Goal: Task Accomplishment & Management: Manage account settings

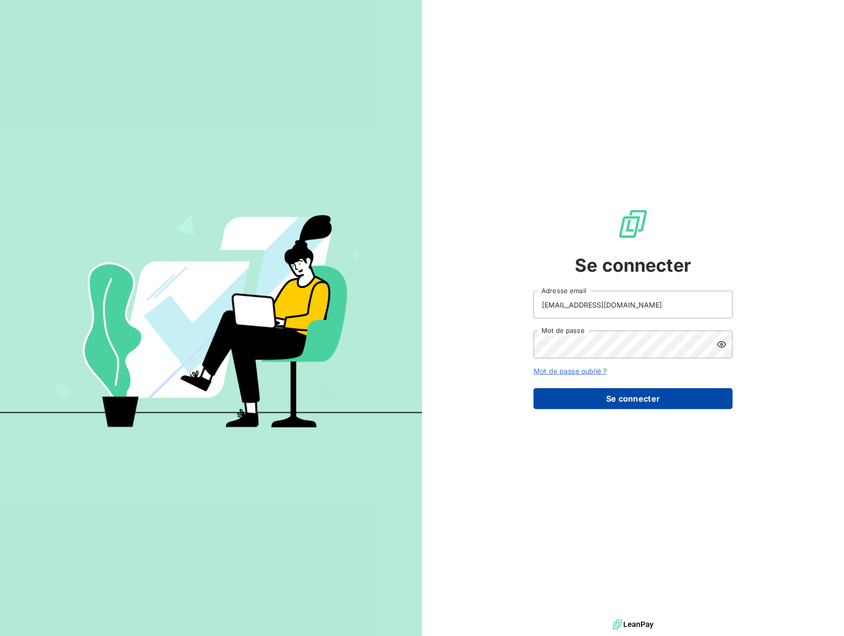
click at [629, 409] on button "Se connecter" at bounding box center [633, 398] width 199 height 21
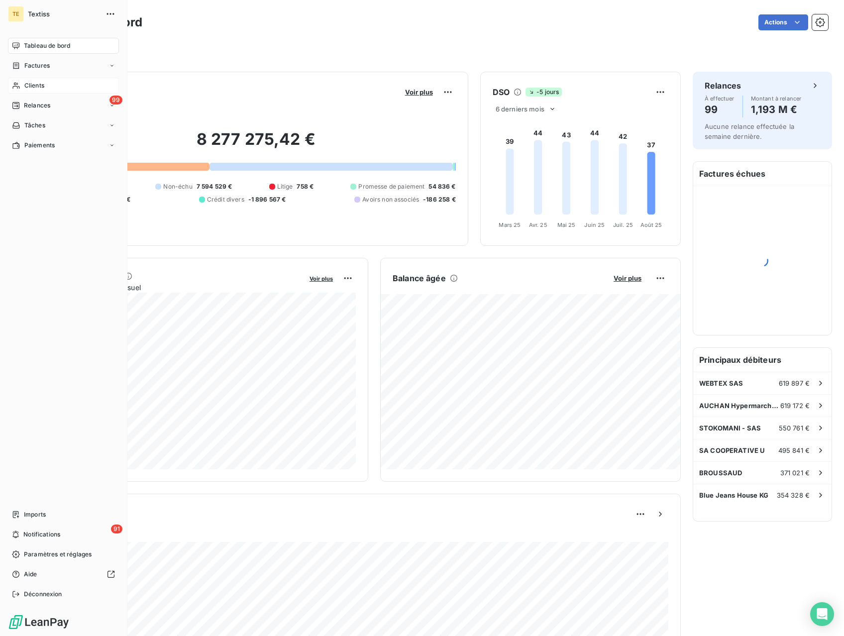
click at [43, 80] on div "Clients" at bounding box center [63, 86] width 111 height 16
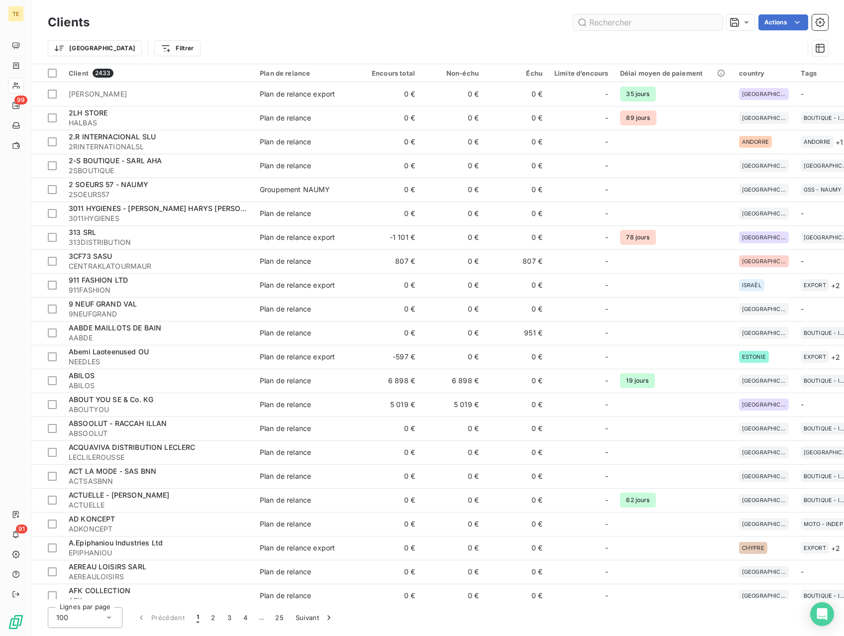
click at [661, 22] on input "text" at bounding box center [648, 22] width 149 height 16
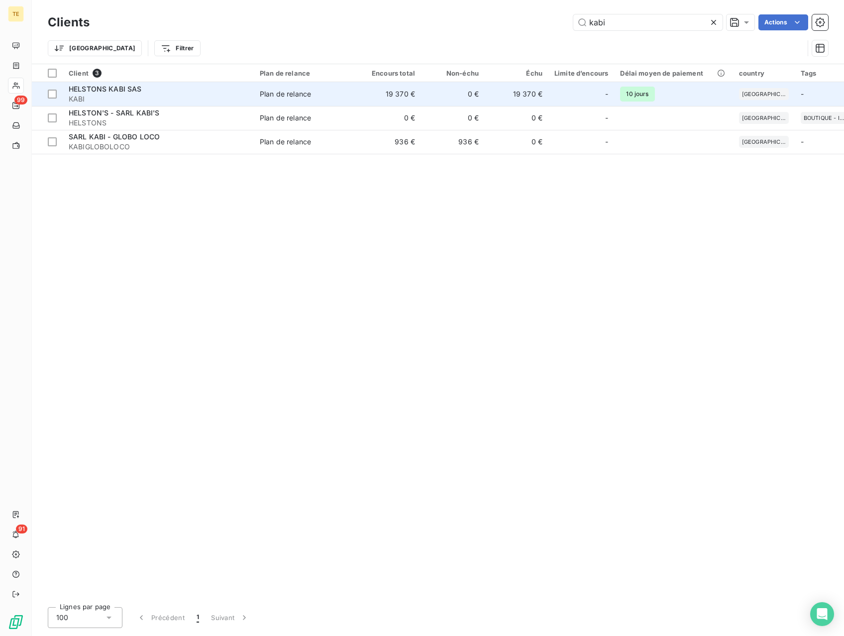
type input "kabi"
click at [436, 95] on td "0 €" at bounding box center [453, 94] width 64 height 24
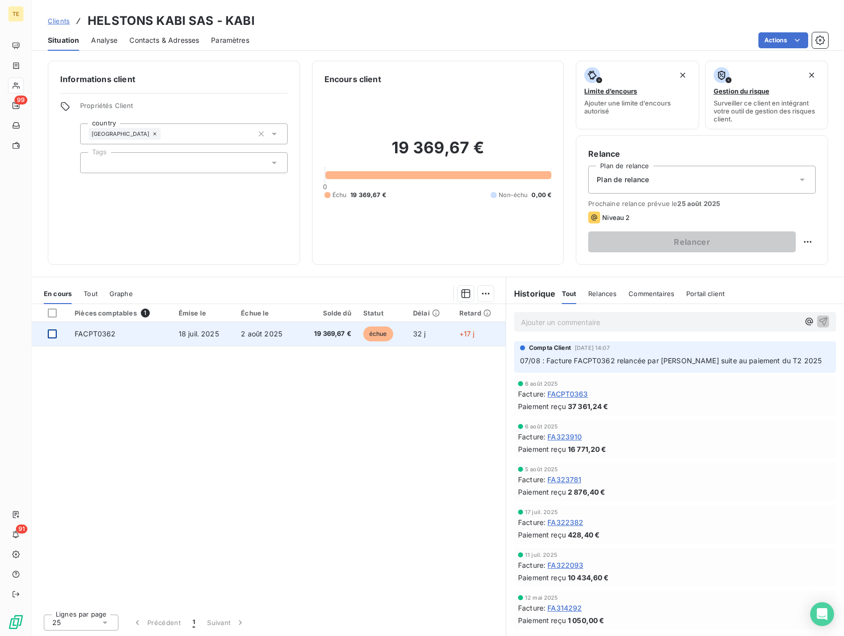
click at [52, 337] on div at bounding box center [52, 334] width 9 height 9
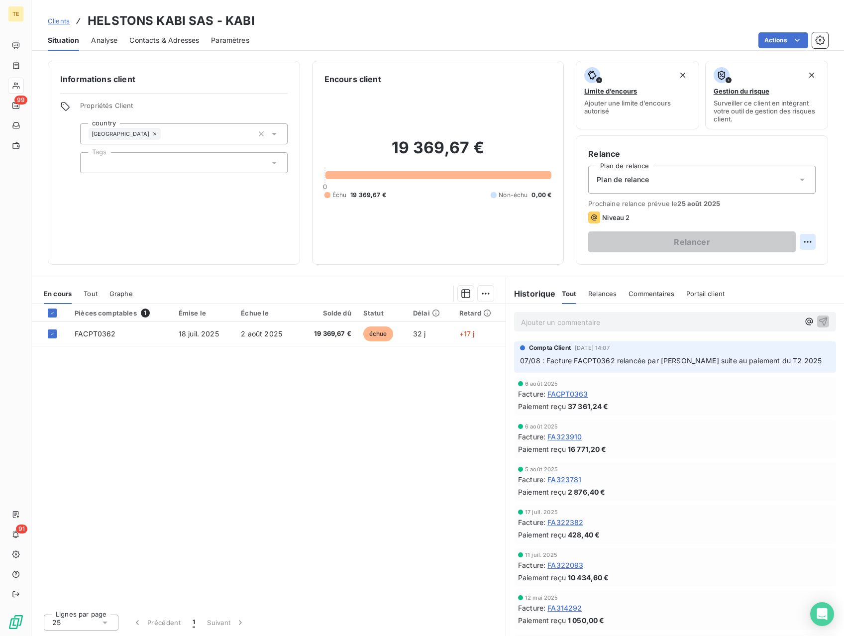
click at [814, 245] on html "TE 99 91 Clients HELSTONS KABI SAS - KABI Situation Analyse Contacts & Adresses…" at bounding box center [422, 318] width 844 height 636
click at [803, 267] on div "Replanifier cette action" at bounding box center [766, 264] width 89 height 16
select select "7"
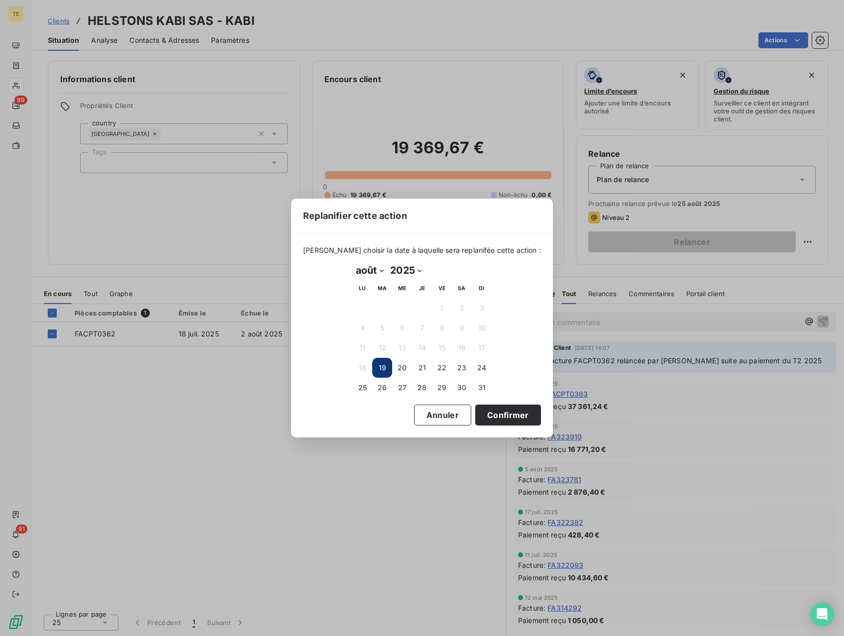
click at [383, 368] on button "19" at bounding box center [382, 368] width 20 height 20
click at [480, 409] on button "Confirmer" at bounding box center [508, 415] width 66 height 21
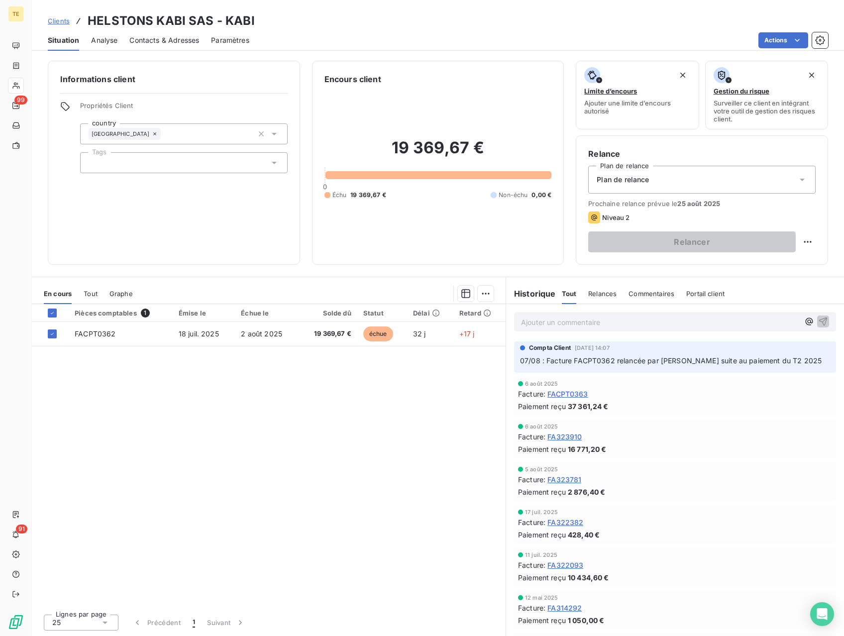
click at [809, 210] on div "Prochaine relance prévue le [DATE] Niveau 2 Relancer" at bounding box center [703, 226] width 228 height 53
click at [814, 241] on html "TE 99 91 Clients HELSTONS KABI SAS - KABI Situation Analyse Contacts & Adresses…" at bounding box center [422, 318] width 844 height 636
click at [768, 265] on div "Replanifier cette action" at bounding box center [766, 264] width 89 height 16
select select "7"
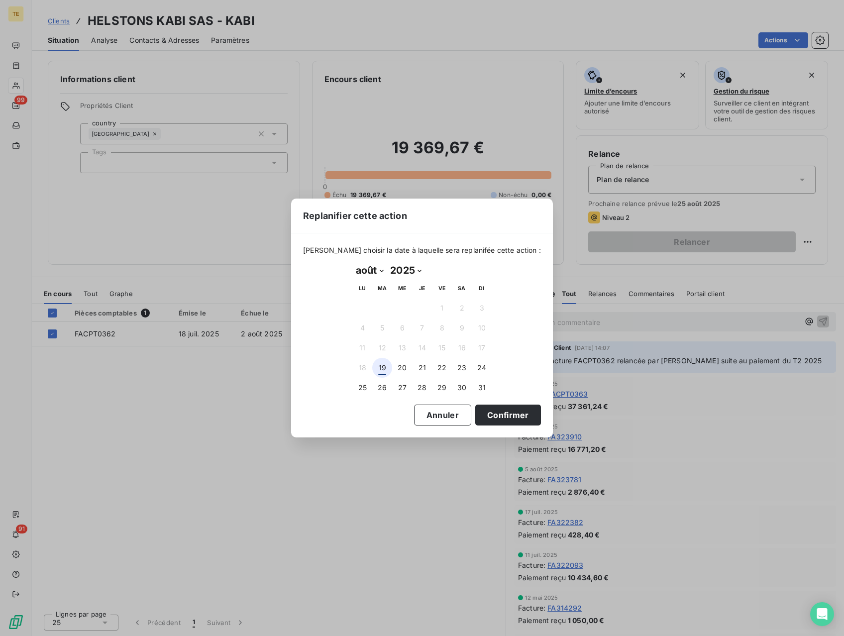
click at [381, 366] on button "19" at bounding box center [382, 368] width 20 height 20
click at [502, 416] on button "Confirmer" at bounding box center [508, 415] width 66 height 21
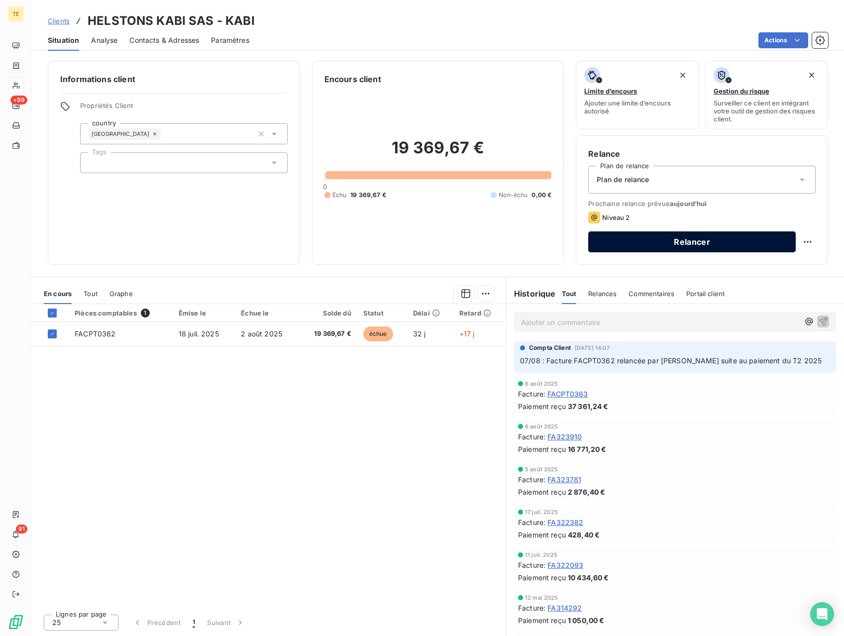
click at [693, 235] on button "Relancer" at bounding box center [693, 242] width 208 height 21
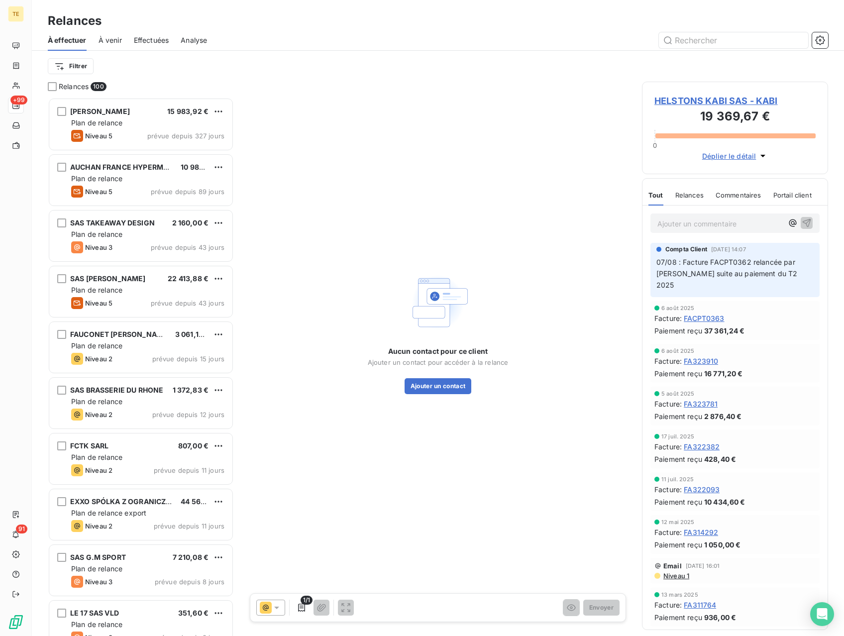
scroll to position [539, 186]
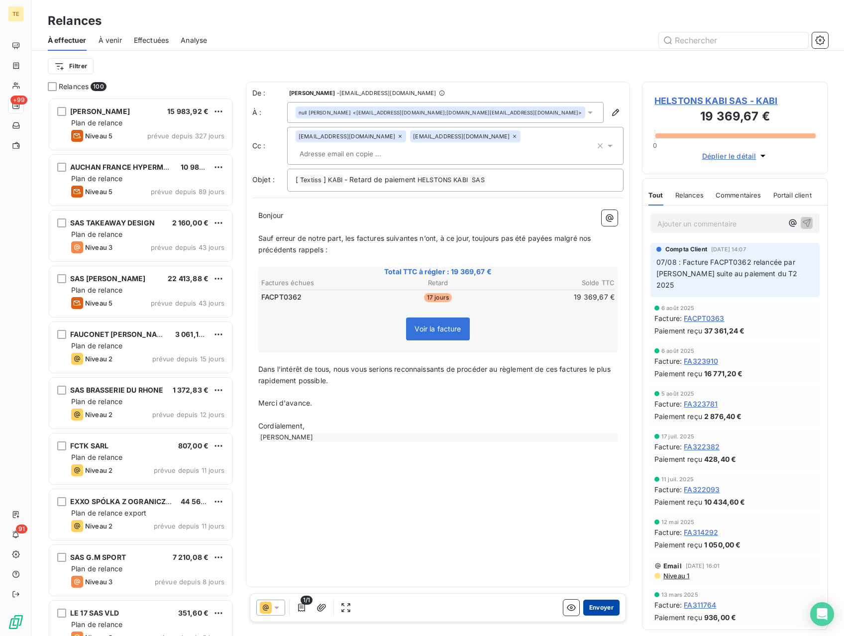
click at [600, 609] on button "Envoyer" at bounding box center [602, 608] width 36 height 16
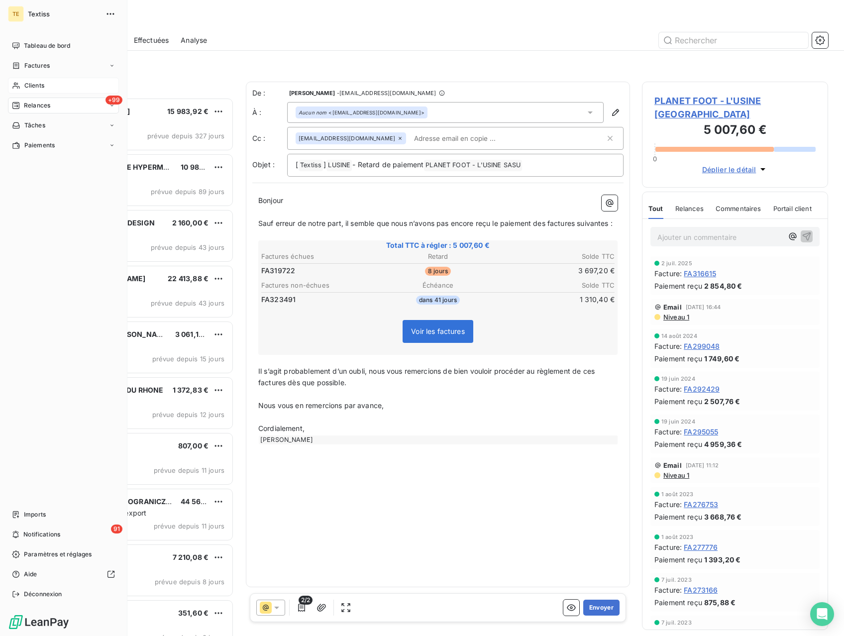
click at [34, 84] on span "Clients" at bounding box center [34, 85] width 20 height 9
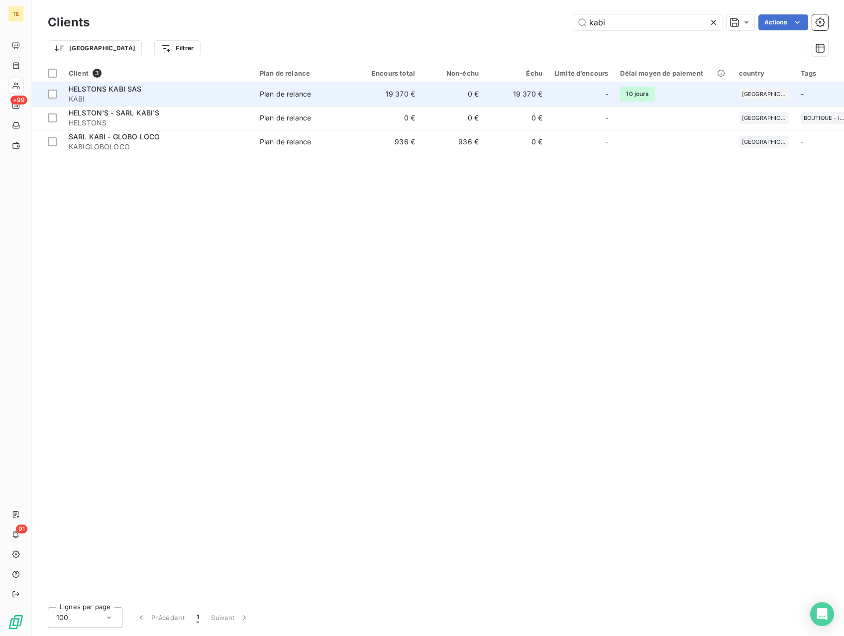
click at [373, 91] on td "19 370 €" at bounding box center [389, 94] width 64 height 24
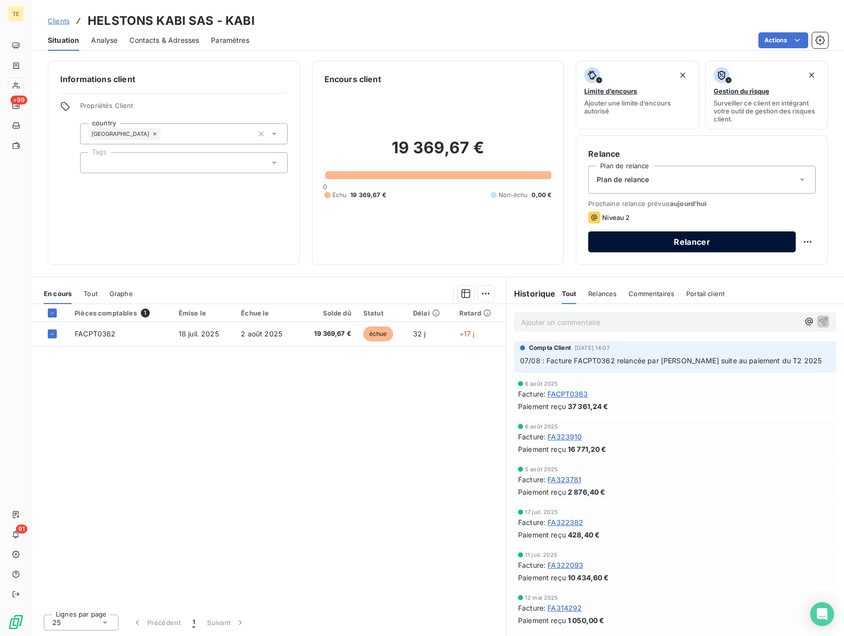
click at [694, 244] on button "Relancer" at bounding box center [693, 242] width 208 height 21
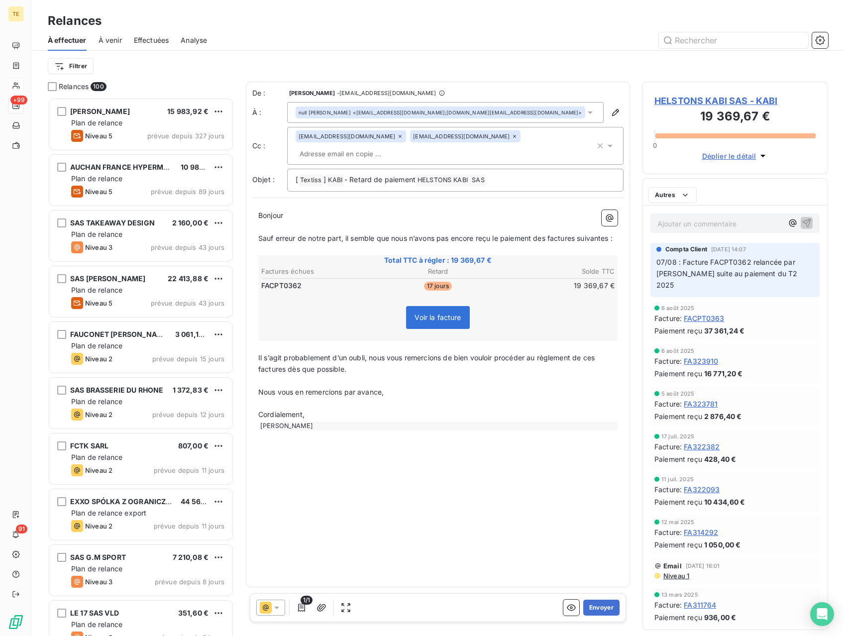
scroll to position [539, 186]
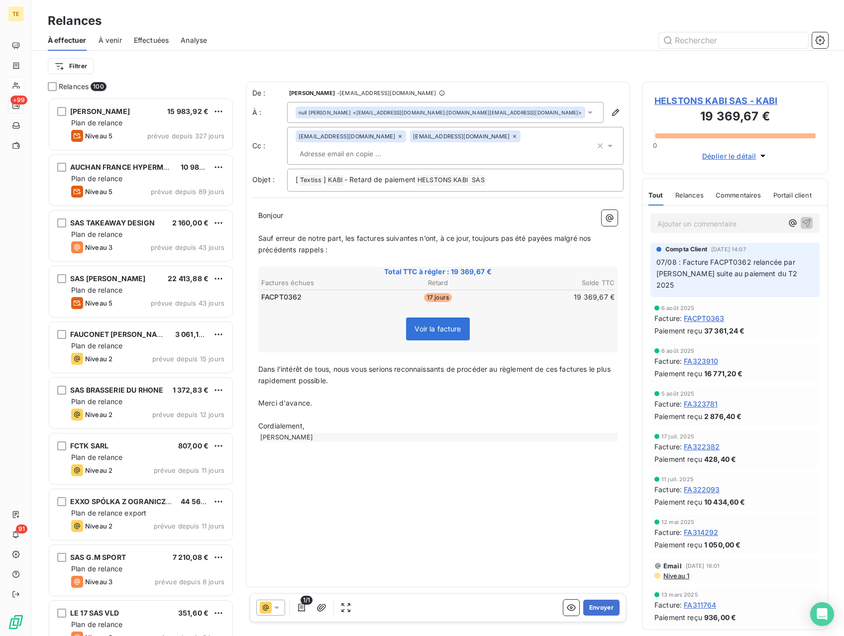
click at [452, 325] on span "Voir la facture" at bounding box center [438, 329] width 46 height 8
click at [435, 421] on p "Cordialement," at bounding box center [437, 426] width 359 height 11
click at [612, 213] on icon "button" at bounding box center [610, 218] width 10 height 10
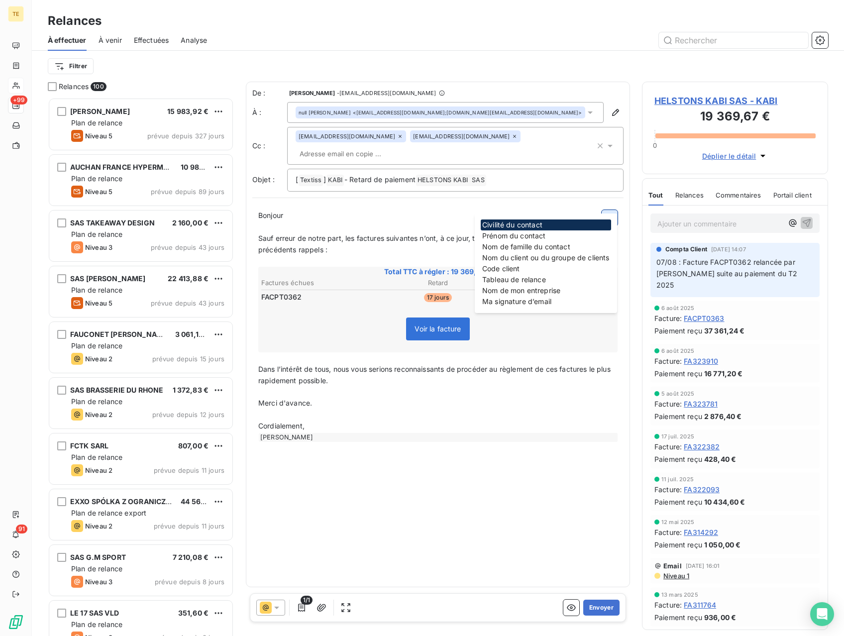
click at [612, 213] on icon "button" at bounding box center [610, 218] width 10 height 10
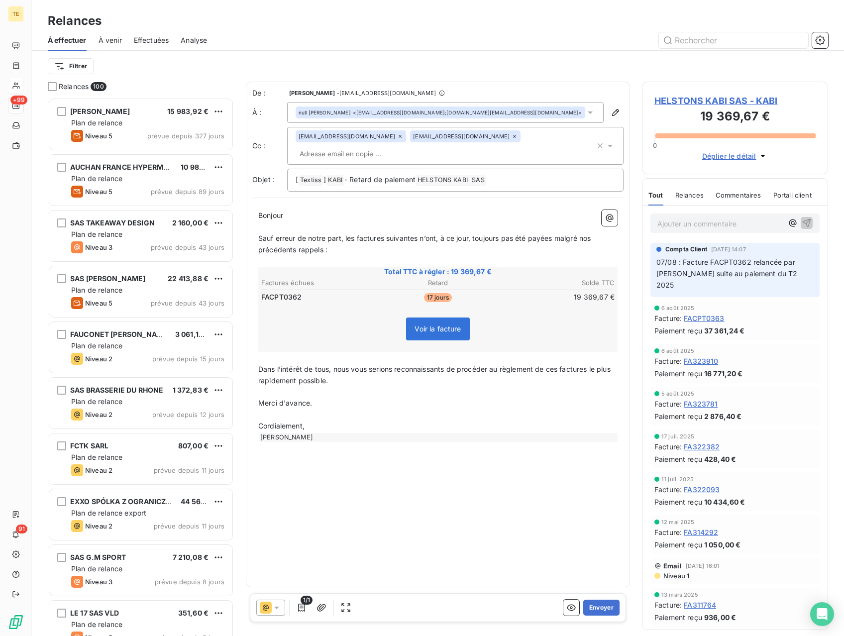
click at [400, 470] on div "De : [PERSON_NAME] - [EMAIL_ADDRESS][DOMAIN_NAME] À : null [PERSON_NAME] <[EMAI…" at bounding box center [438, 335] width 384 height 506
click at [300, 608] on icon "button" at bounding box center [302, 608] width 10 height 10
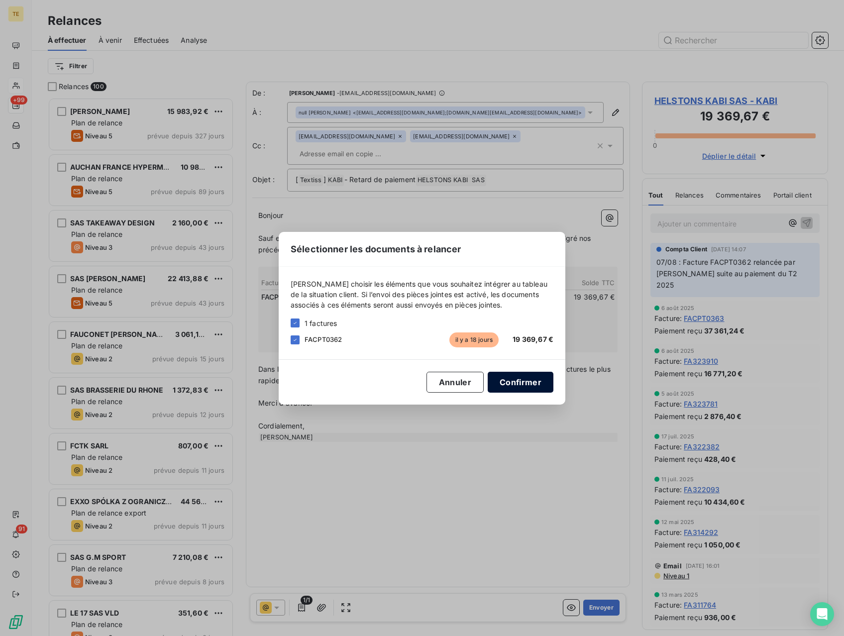
click at [517, 381] on button "Confirmer" at bounding box center [521, 382] width 66 height 21
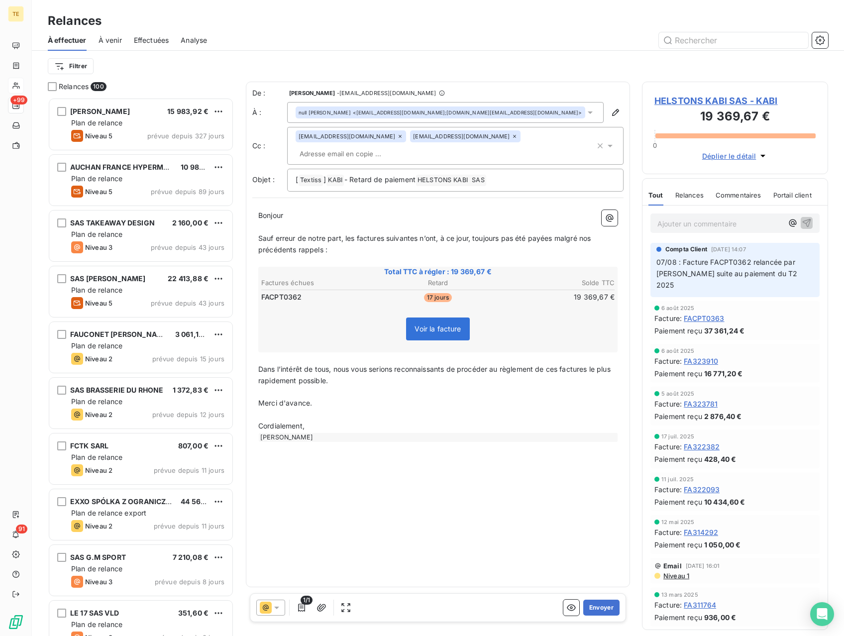
click at [273, 610] on icon at bounding box center [277, 608] width 10 height 10
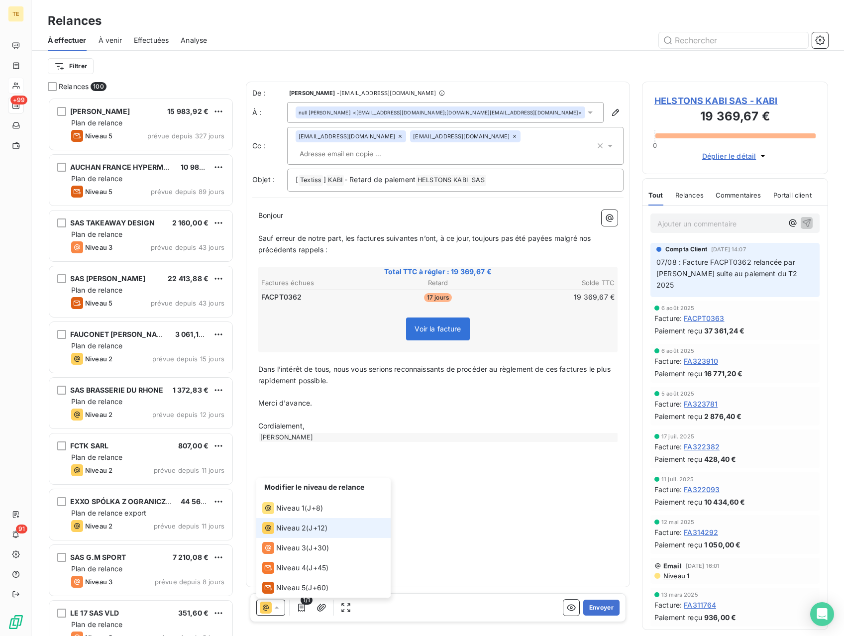
click at [273, 610] on icon at bounding box center [277, 608] width 10 height 10
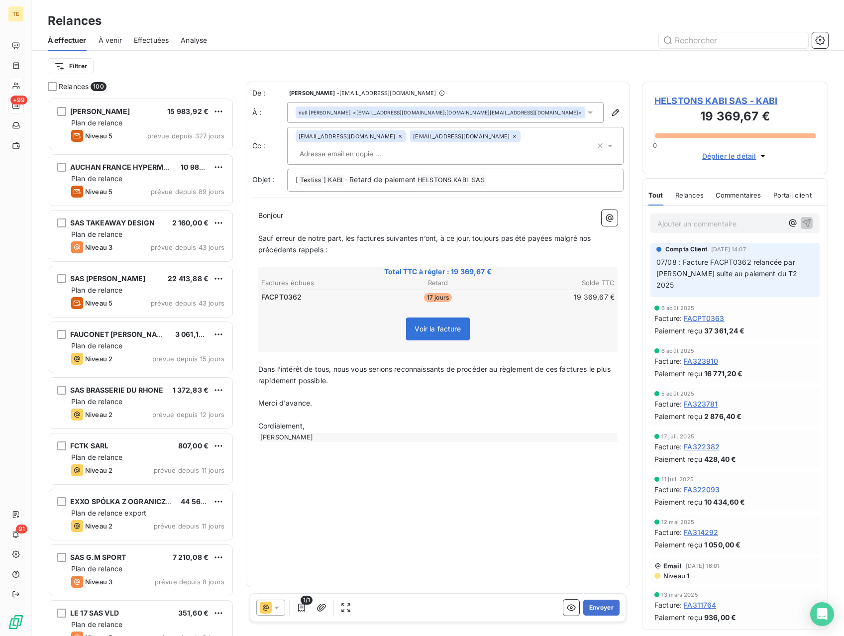
click at [421, 474] on div "De : [PERSON_NAME] - [EMAIL_ADDRESS][DOMAIN_NAME] À : null [PERSON_NAME] <[EMAI…" at bounding box center [438, 335] width 384 height 506
click at [690, 197] on span "Relances" at bounding box center [690, 195] width 28 height 8
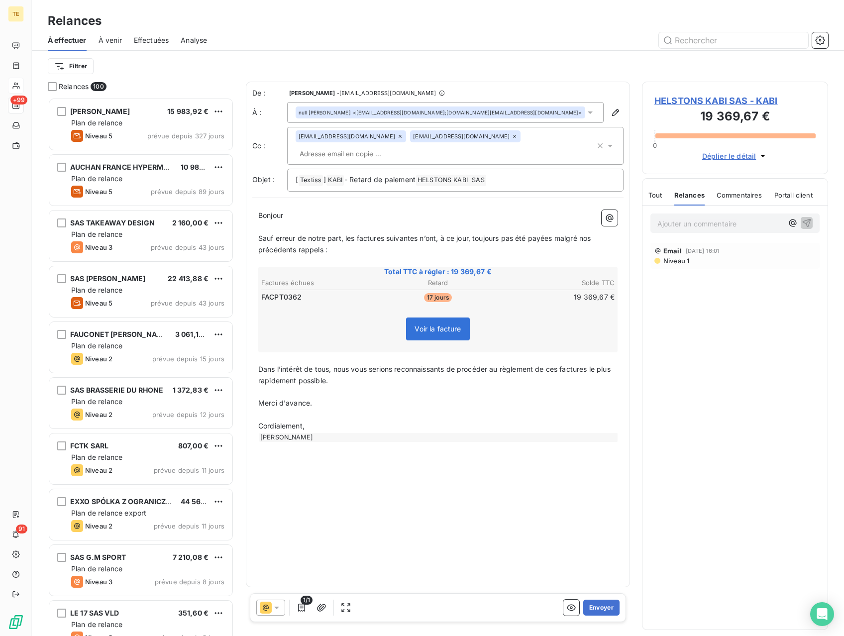
click at [654, 192] on span "Tout" at bounding box center [656, 195] width 14 height 8
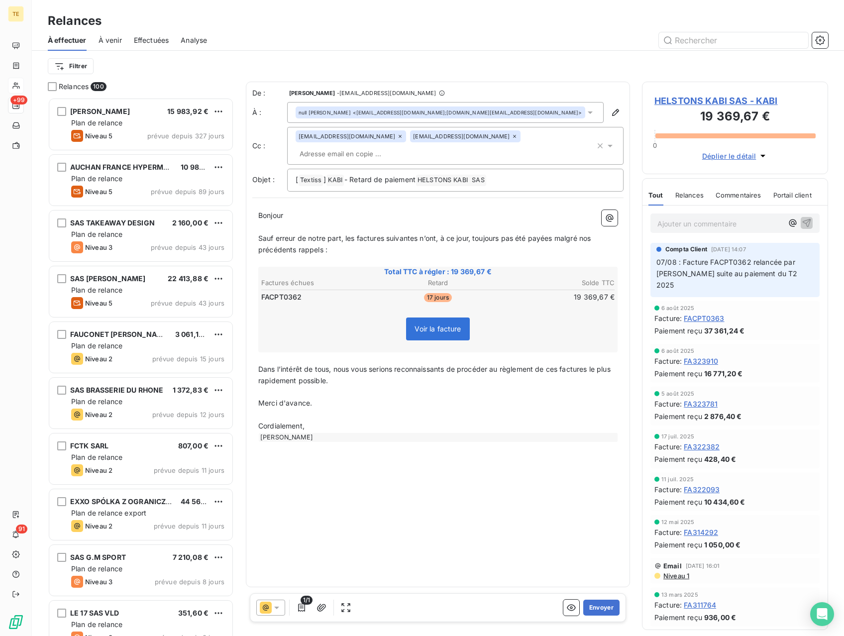
click at [750, 154] on span "Déplier le détail" at bounding box center [730, 156] width 54 height 10
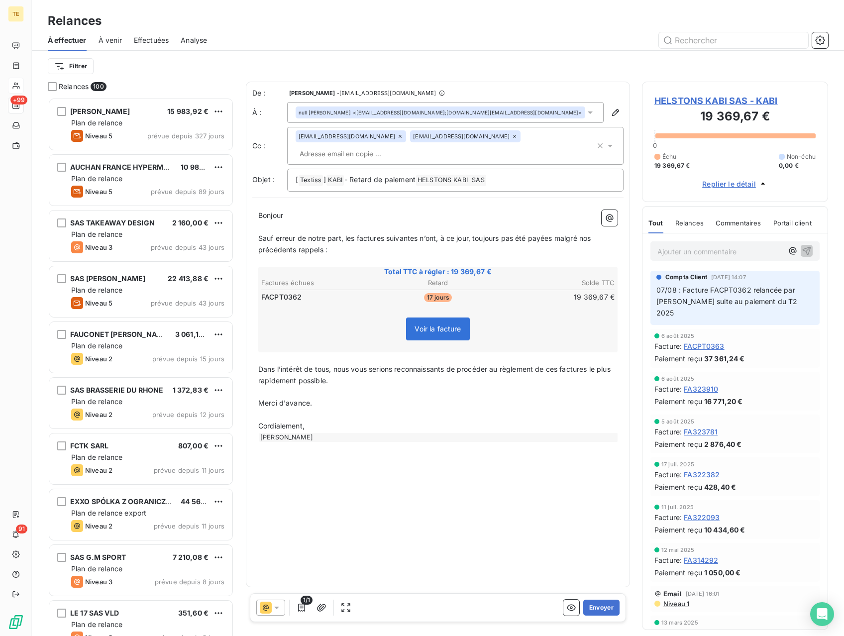
click at [747, 182] on span "Replier le détail" at bounding box center [730, 184] width 54 height 10
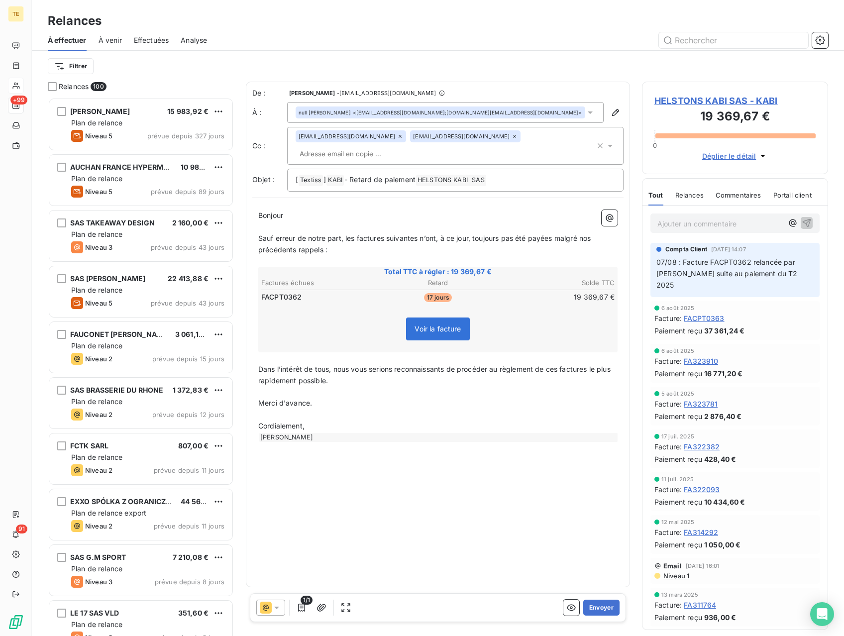
click at [484, 462] on div "De : [PERSON_NAME] - [EMAIL_ADDRESS][DOMAIN_NAME] À : null [PERSON_NAME] <[EMAI…" at bounding box center [438, 335] width 384 height 506
click at [463, 113] on div "null [PERSON_NAME] <[EMAIL_ADDRESS][DOMAIN_NAME];[DOMAIN_NAME][EMAIL_ADDRESS][D…" at bounding box center [441, 112] width 284 height 7
click at [616, 111] on icon "button" at bounding box center [615, 112] width 7 height 7
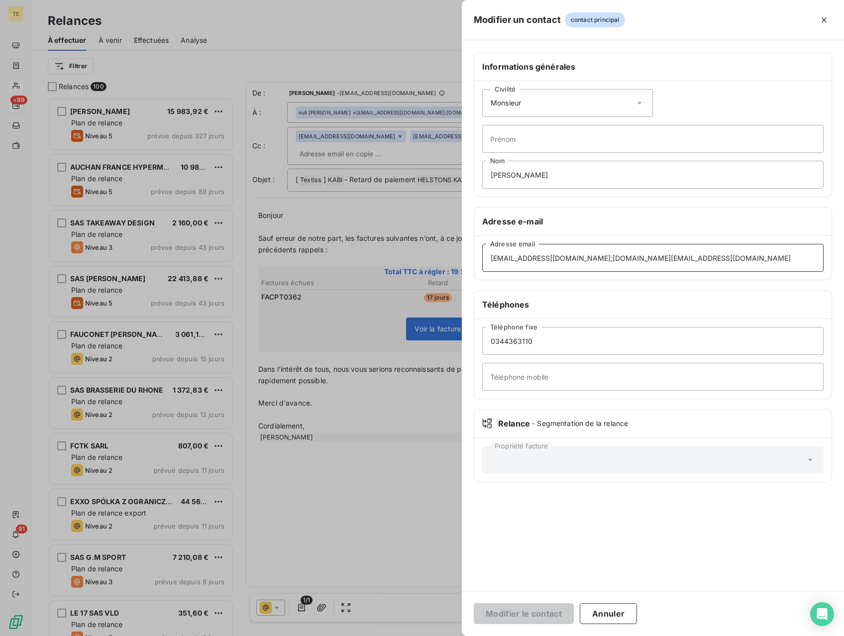
click at [548, 269] on input "[EMAIL_ADDRESS][DOMAIN_NAME];[DOMAIN_NAME][EMAIL_ADDRESS][DOMAIN_NAME]" at bounding box center [653, 258] width 342 height 28
drag, startPoint x: 546, startPoint y: 260, endPoint x: 469, endPoint y: 260, distance: 77.7
click at [482, 260] on input "[EMAIL_ADDRESS][DOMAIN_NAME];[DOMAIN_NAME][EMAIL_ADDRESS][DOMAIN_NAME]" at bounding box center [653, 258] width 342 height 28
type input "[EMAIL_ADDRESS][DOMAIN_NAME]"
click at [552, 614] on button "Modifier le contact" at bounding box center [524, 613] width 100 height 21
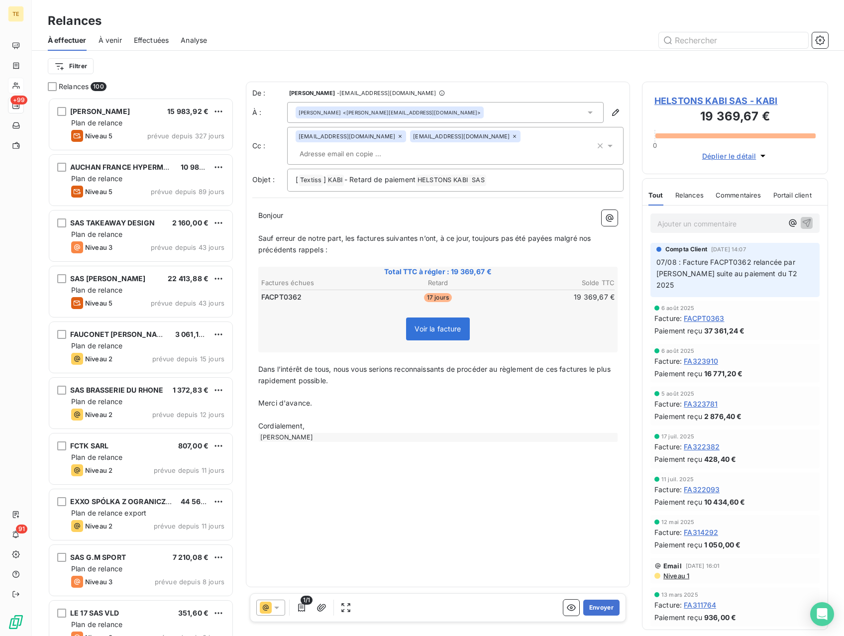
click at [588, 112] on icon at bounding box center [591, 113] width 10 height 10
click at [575, 51] on div "Filtrer" at bounding box center [438, 66] width 781 height 31
click at [431, 492] on div "De : [PERSON_NAME] - [EMAIL_ADDRESS][DOMAIN_NAME] À : [PERSON_NAME] <[EMAIL_ADD…" at bounding box center [438, 335] width 384 height 506
click at [596, 608] on button "Envoyer" at bounding box center [602, 608] width 36 height 16
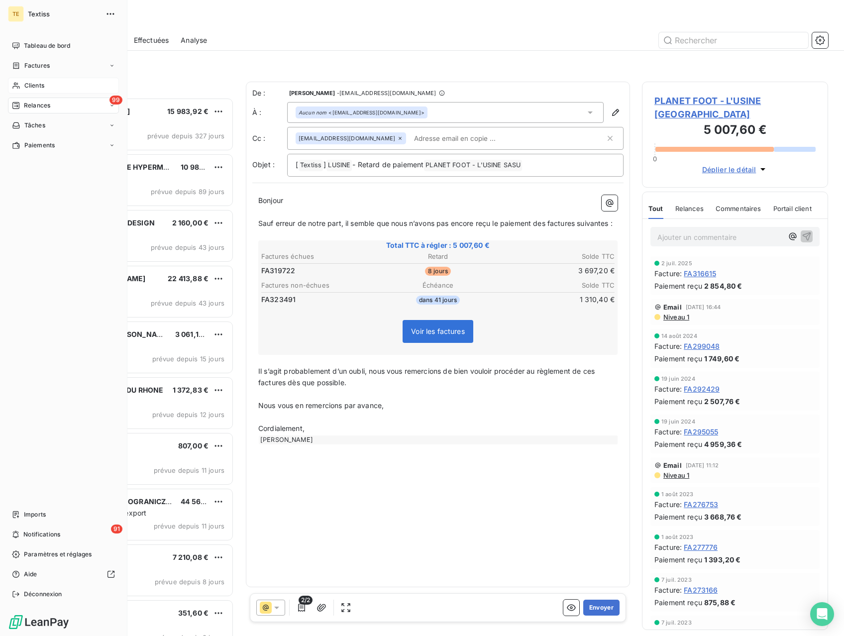
click at [43, 84] on span "Clients" at bounding box center [34, 85] width 20 height 9
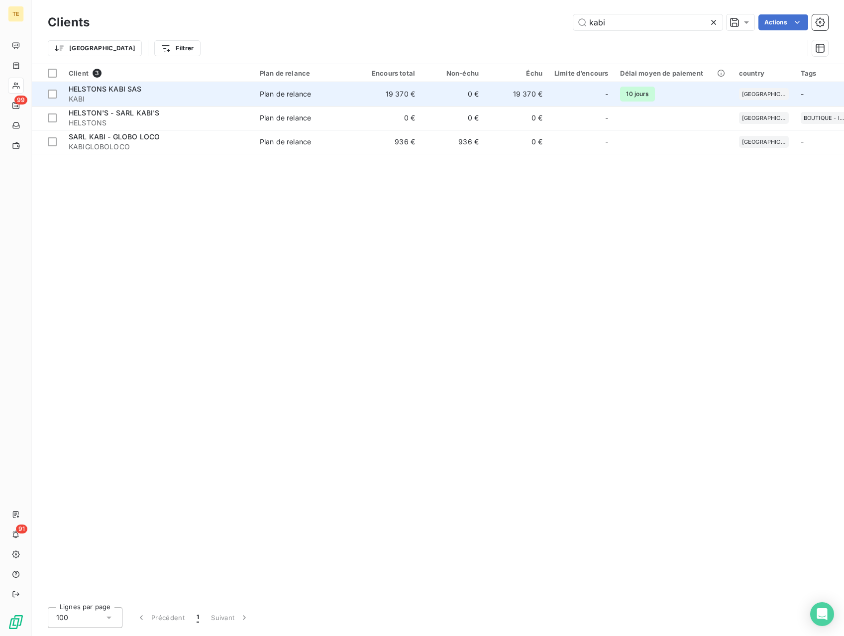
click at [291, 95] on div "Plan de relance" at bounding box center [285, 94] width 51 height 10
